Goal: Task Accomplishment & Management: Complete application form

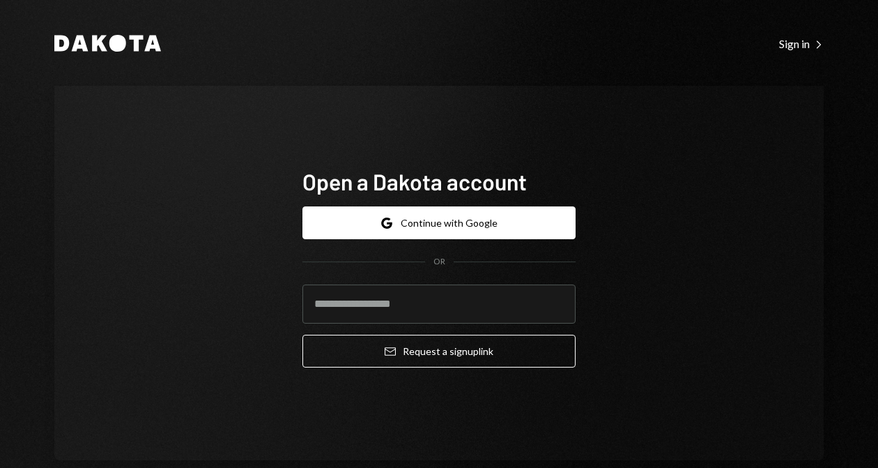
click at [458, 215] on button "Google Continue with Google" at bounding box center [438, 222] width 273 height 33
